Goal: Task Accomplishment & Management: Complete application form

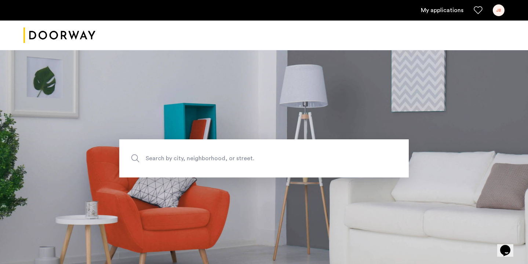
click at [451, 10] on link "My applications" at bounding box center [442, 10] width 43 height 9
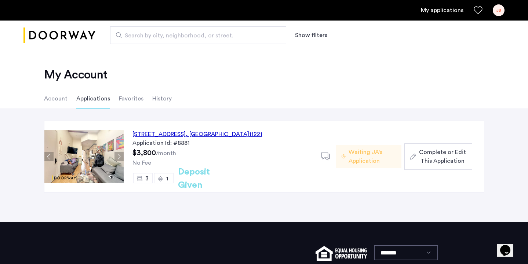
click at [425, 155] on span "Complete or Edit This Application" at bounding box center [442, 157] width 47 height 18
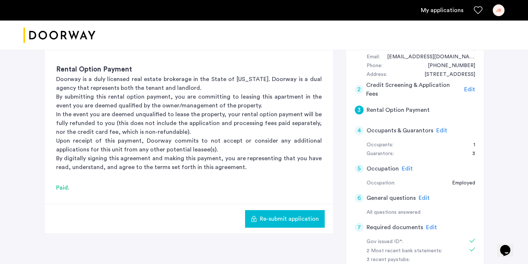
scroll to position [149, 0]
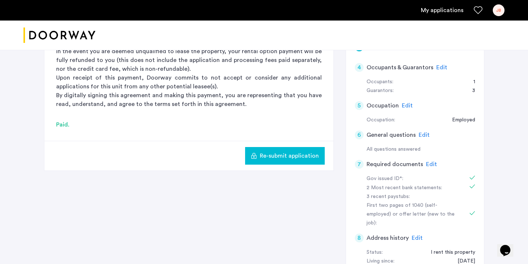
click at [426, 164] on span "Edit" at bounding box center [431, 164] width 11 height 6
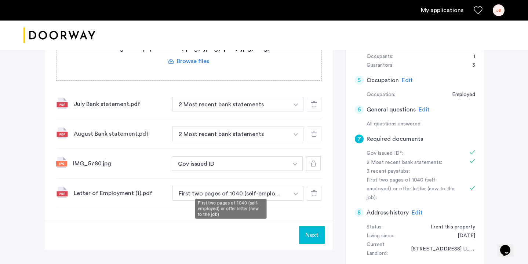
scroll to position [180, 0]
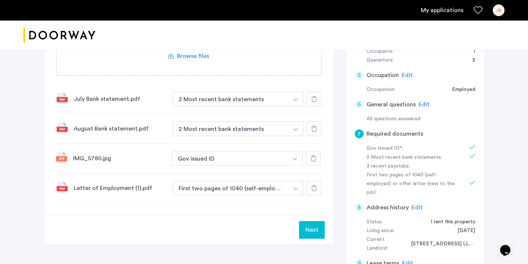
click at [313, 189] on icon at bounding box center [314, 188] width 6 height 6
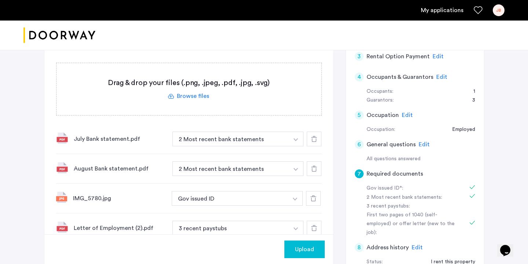
scroll to position [174, 0]
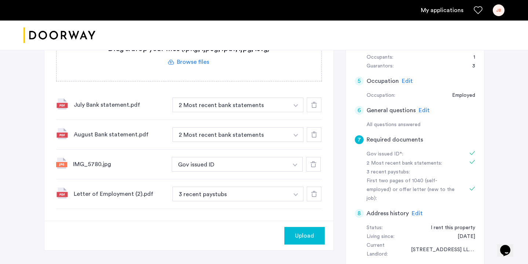
click at [311, 193] on icon at bounding box center [314, 194] width 6 height 6
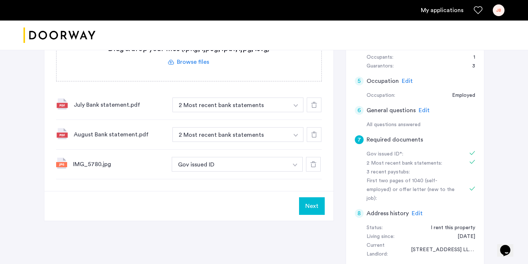
click at [498, 15] on div "JB" at bounding box center [499, 10] width 12 height 12
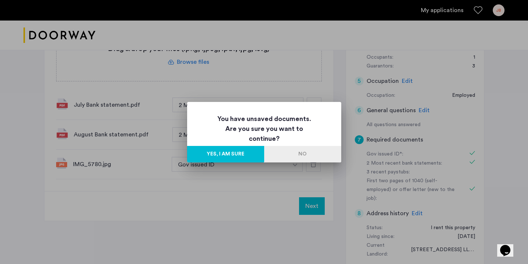
scroll to position [0, 0]
click at [460, 39] on div at bounding box center [264, 132] width 528 height 264
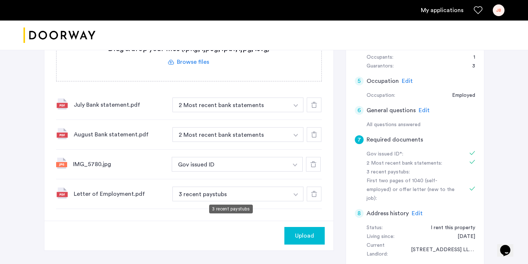
click at [232, 193] on button "3 recent paystubs" at bounding box center [230, 194] width 117 height 15
click at [228, 195] on button "3 recent paystubs" at bounding box center [230, 194] width 117 height 15
click at [297, 196] on img "button" at bounding box center [295, 194] width 4 height 3
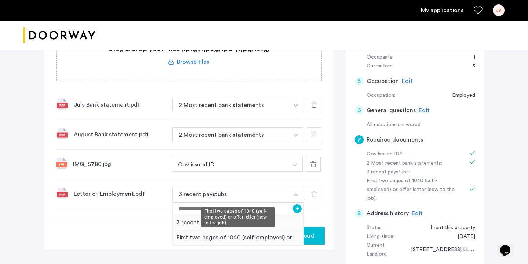
click at [261, 239] on div "First two pages of 1040 (self-employed) or offer letter (new to the job)" at bounding box center [238, 237] width 131 height 15
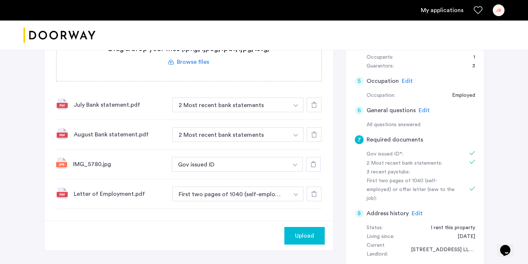
click at [302, 233] on span "Upload" at bounding box center [304, 235] width 19 height 9
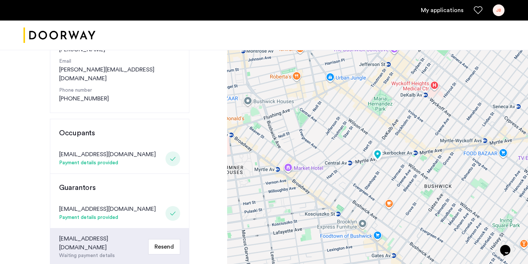
scroll to position [49, 0]
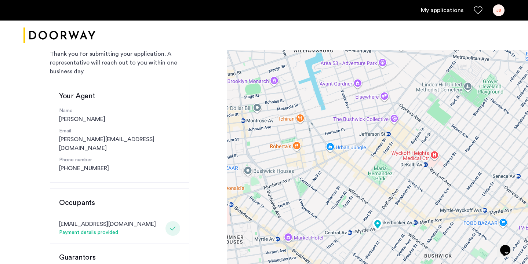
click at [497, 8] on div "JB" at bounding box center [499, 10] width 12 height 12
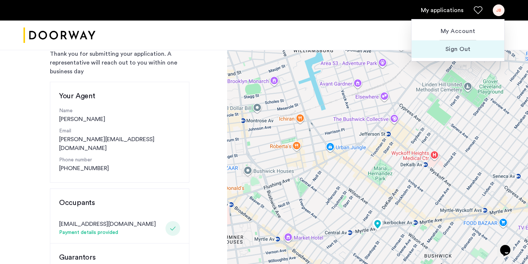
click at [471, 48] on span "Sign Out" at bounding box center [457, 49] width 81 height 9
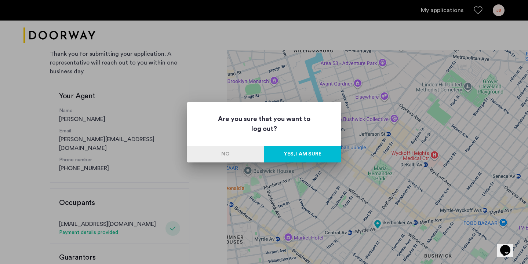
scroll to position [0, 0]
click at [304, 156] on button "Yes, I am sure" at bounding box center [302, 154] width 77 height 17
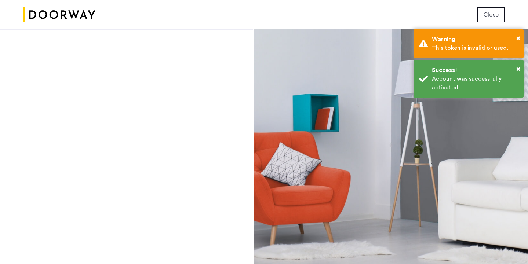
click at [490, 14] on span "Close" at bounding box center [490, 14] width 15 height 9
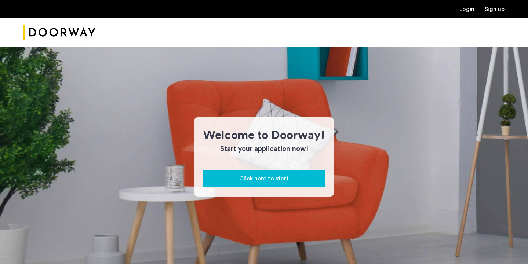
click at [465, 7] on link "Login" at bounding box center [466, 9] width 15 height 6
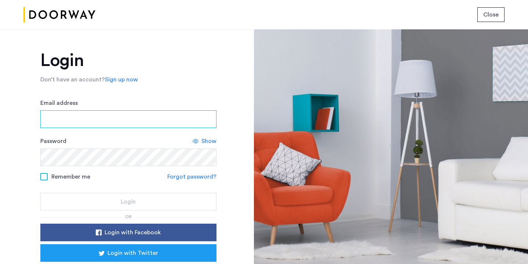
click at [170, 116] on input "Email address" at bounding box center [128, 119] width 176 height 18
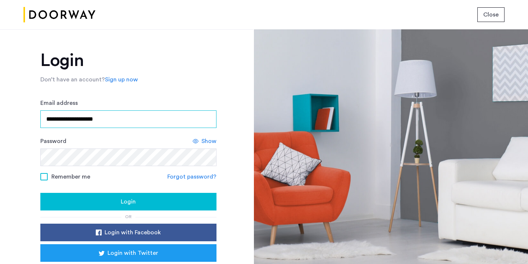
type input "**********"
click at [151, 204] on div "Login" at bounding box center [128, 201] width 164 height 9
